Goal: Information Seeking & Learning: Learn about a topic

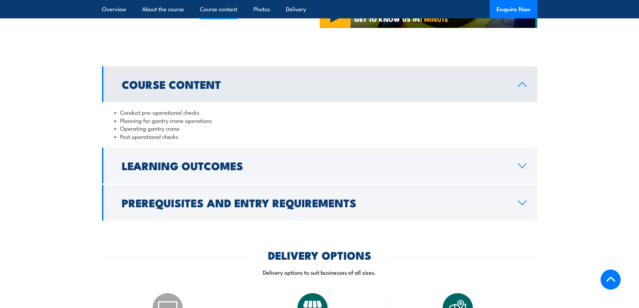
scroll to position [532, 0]
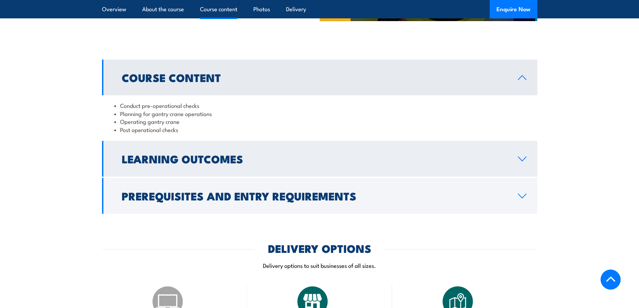
click at [152, 156] on h2 "Learning Outcomes" at bounding box center [314, 159] width 385 height 10
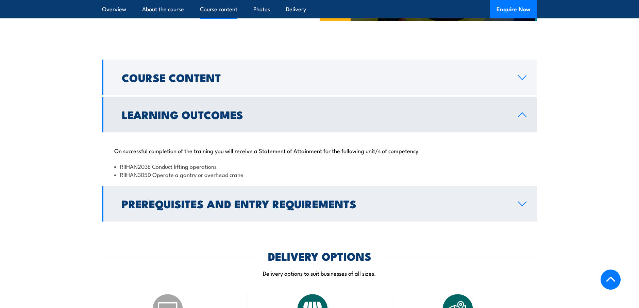
click at [179, 206] on h2 "Prerequisites and Entry Requirements" at bounding box center [314, 204] width 385 height 10
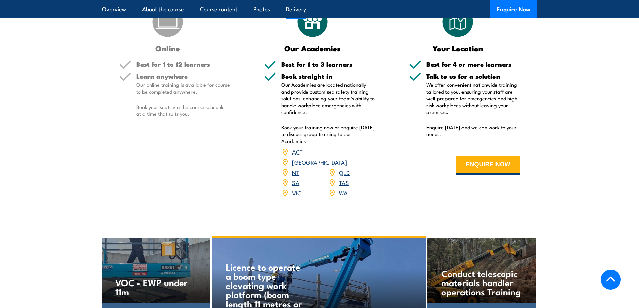
scroll to position [862, 0]
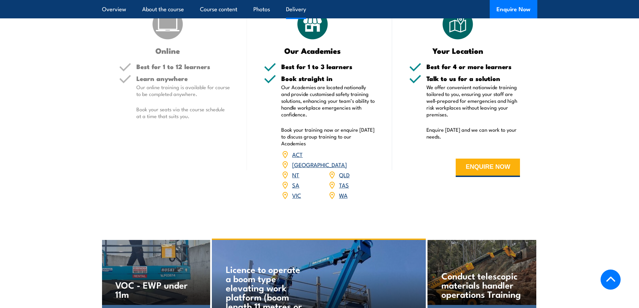
click at [343, 170] on link "QLD" at bounding box center [344, 174] width 11 height 8
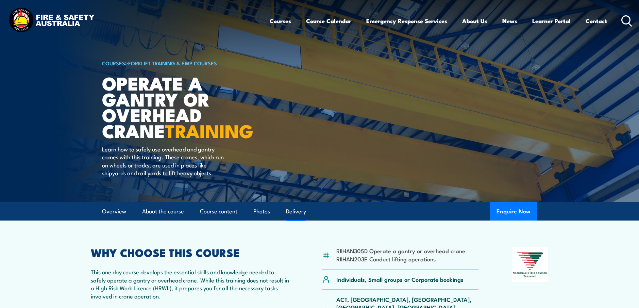
click at [301, 207] on link "Delivery" at bounding box center [296, 211] width 20 height 18
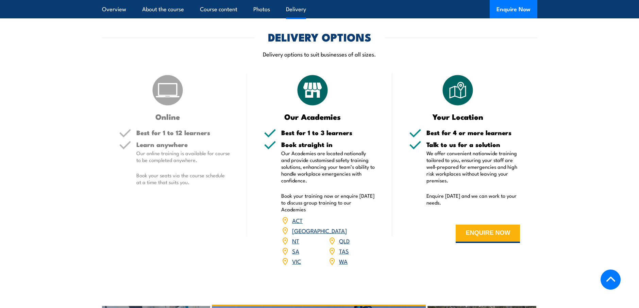
scroll to position [744, 0]
click at [314, 76] on img at bounding box center [312, 90] width 34 height 34
click at [304, 154] on p "Our Academies are located nationally and provide customised safety training sol…" at bounding box center [328, 166] width 94 height 34
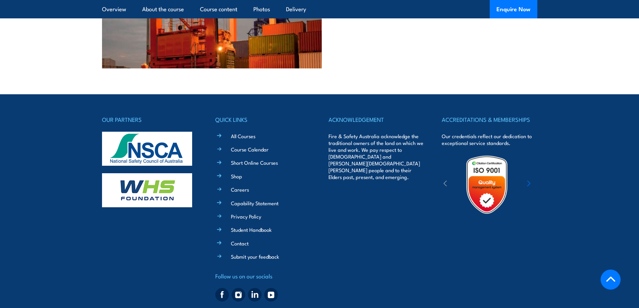
scroll to position [1428, 0]
click at [237, 240] on link "Contact" at bounding box center [240, 243] width 18 height 7
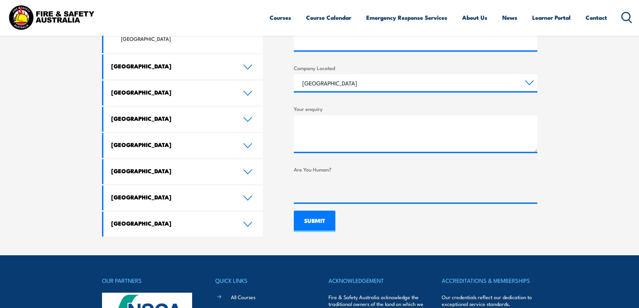
scroll to position [378, 0]
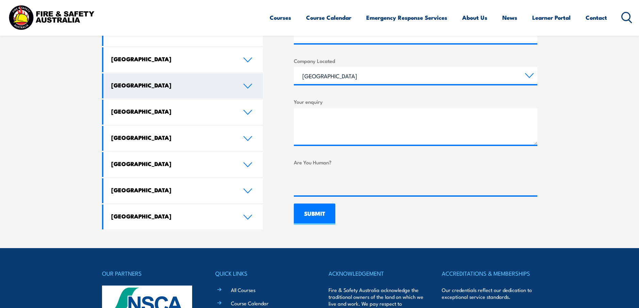
click at [247, 73] on link "Queensland" at bounding box center [183, 85] width 160 height 25
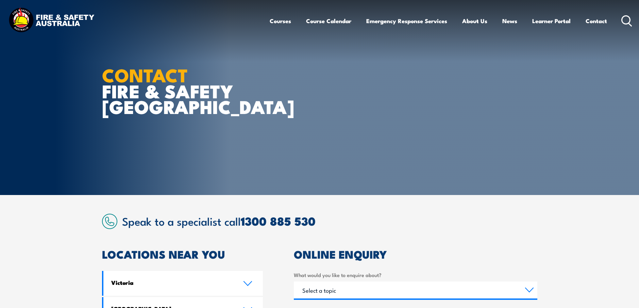
scroll to position [0, 0]
